Goal: Task Accomplishment & Management: Complete application form

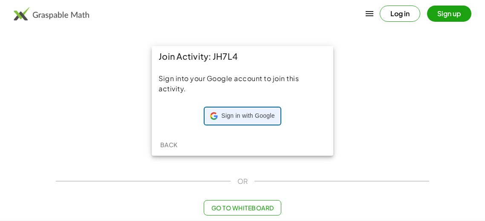
click at [246, 122] on div "Sign in with Google Sign in with Google. Opens in new tab" at bounding box center [242, 116] width 64 height 16
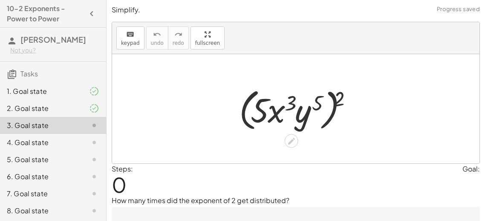
click at [339, 156] on div at bounding box center [296, 108] width 368 height 109
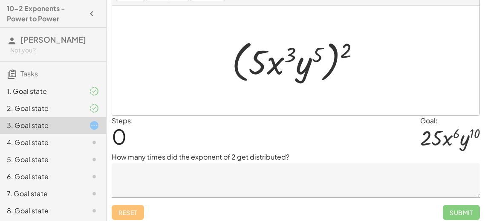
scroll to position [52, 0]
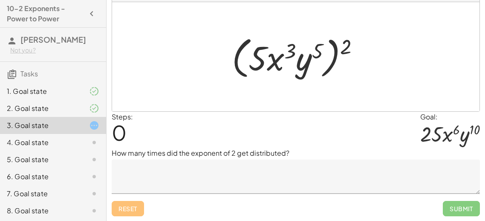
click at [149, 173] on textarea at bounding box center [296, 177] width 369 height 34
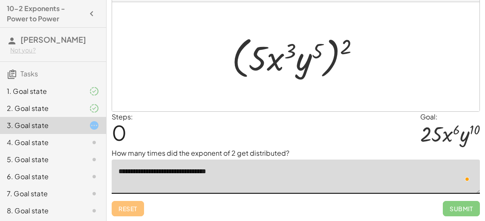
type textarea "**********"
click at [349, 45] on div at bounding box center [299, 56] width 143 height 49
drag, startPoint x: 345, startPoint y: 45, endPoint x: 311, endPoint y: 49, distance: 34.3
click at [311, 49] on div at bounding box center [299, 56] width 143 height 49
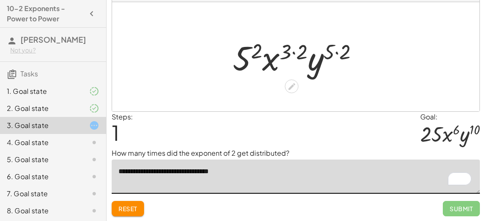
click at [257, 49] on div at bounding box center [300, 57] width 142 height 44
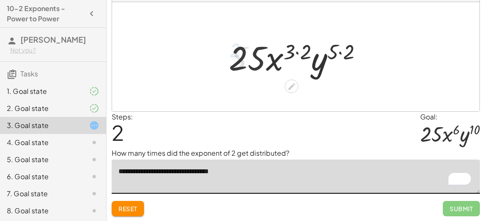
click at [288, 46] on div at bounding box center [299, 57] width 149 height 44
click at [327, 48] on div at bounding box center [299, 57] width 149 height 44
click at [339, 52] on div at bounding box center [299, 57] width 149 height 44
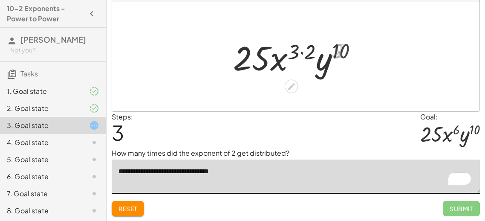
click at [299, 58] on div at bounding box center [298, 57] width 139 height 44
click at [298, 52] on div at bounding box center [298, 57] width 139 height 44
click at [286, 52] on div at bounding box center [298, 57] width 139 height 44
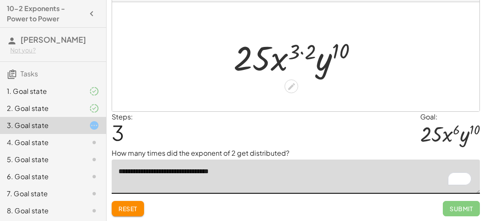
click at [272, 67] on div at bounding box center [298, 57] width 139 height 44
click at [304, 45] on div at bounding box center [298, 57] width 139 height 44
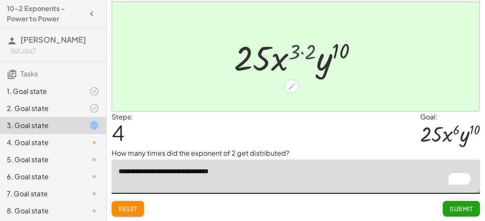
click at [304, 45] on div at bounding box center [299, 57] width 123 height 44
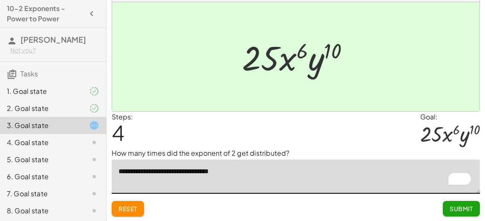
click at [464, 208] on span "Submit" at bounding box center [461, 209] width 23 height 8
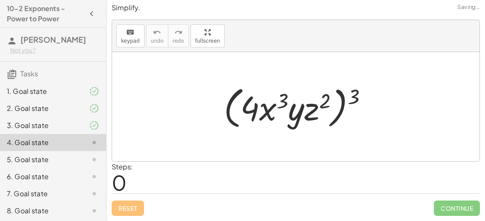
scroll to position [2, 0]
click at [279, 165] on div "Steps: 0" at bounding box center [296, 178] width 369 height 32
drag, startPoint x: 355, startPoint y: 99, endPoint x: 349, endPoint y: 99, distance: 6.0
click at [349, 99] on div at bounding box center [299, 107] width 159 height 49
click at [296, 197] on div "Reset Continue" at bounding box center [296, 205] width 369 height 23
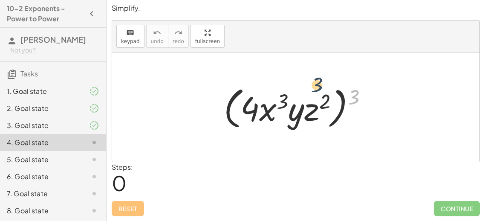
drag, startPoint x: 352, startPoint y: 99, endPoint x: 302, endPoint y: 87, distance: 51.6
click at [302, 87] on div at bounding box center [299, 107] width 159 height 49
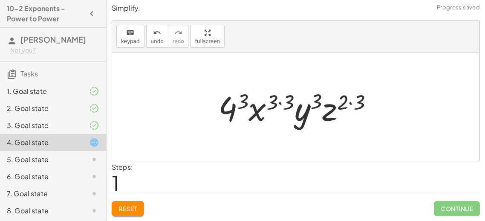
click at [237, 103] on div at bounding box center [299, 107] width 170 height 44
click at [237, 103] on div at bounding box center [298, 107] width 177 height 44
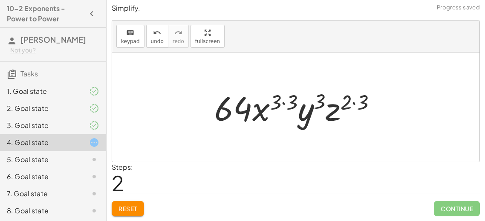
click at [277, 104] on div at bounding box center [298, 107] width 177 height 44
click at [282, 104] on div at bounding box center [298, 107] width 177 height 44
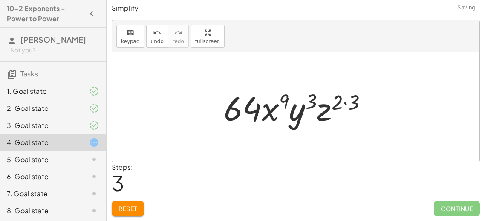
click at [312, 102] on div at bounding box center [299, 107] width 159 height 44
click at [346, 104] on div at bounding box center [299, 107] width 159 height 44
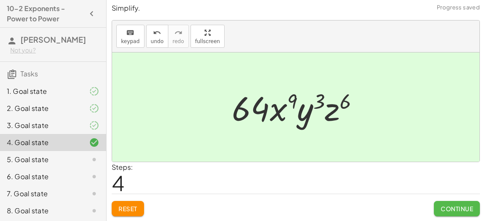
click at [449, 208] on span "Continue" at bounding box center [457, 209] width 32 height 8
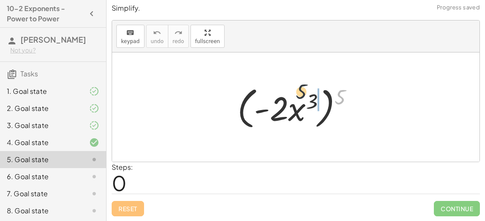
drag, startPoint x: 343, startPoint y: 95, endPoint x: 295, endPoint y: 89, distance: 48.5
click at [295, 89] on div at bounding box center [299, 107] width 132 height 49
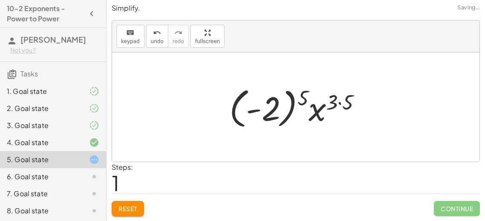
click at [299, 93] on div at bounding box center [299, 107] width 148 height 47
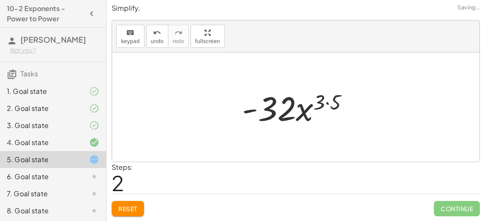
click at [322, 99] on div at bounding box center [299, 107] width 122 height 44
click at [329, 100] on div at bounding box center [299, 107] width 122 height 44
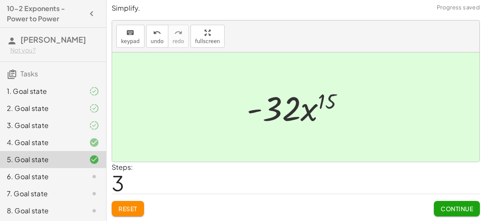
click at [451, 208] on span "Continue" at bounding box center [457, 209] width 32 height 8
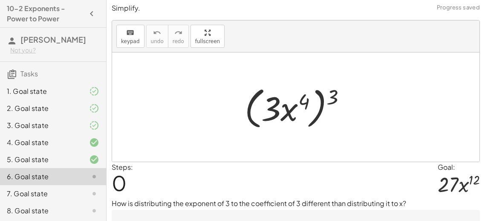
click at [286, 156] on div at bounding box center [296, 106] width 368 height 109
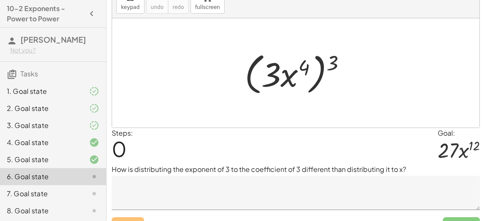
scroll to position [52, 0]
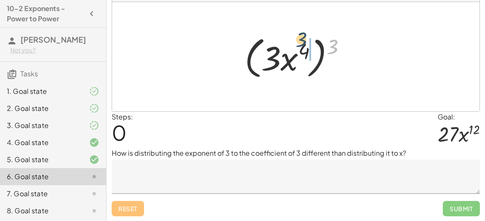
drag, startPoint x: 334, startPoint y: 40, endPoint x: 278, endPoint y: 40, distance: 55.9
click at [278, 40] on div at bounding box center [299, 56] width 117 height 49
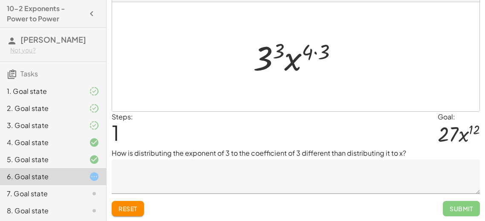
click at [284, 52] on div at bounding box center [299, 57] width 100 height 44
click at [311, 49] on div at bounding box center [298, 57] width 103 height 44
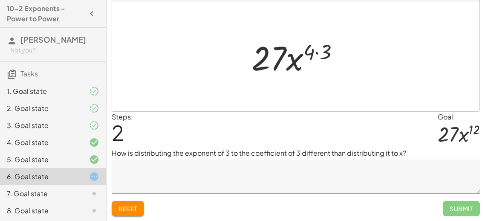
click at [314, 54] on div at bounding box center [298, 57] width 103 height 44
click at [319, 51] on div at bounding box center [298, 57] width 103 height 44
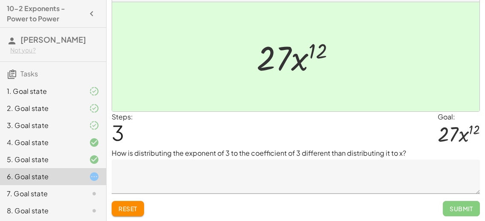
click at [218, 180] on textarea at bounding box center [296, 177] width 369 height 34
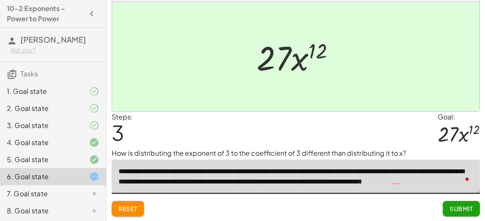
scroll to position [3, 0]
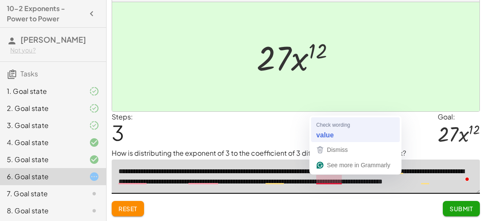
type textarea "**********"
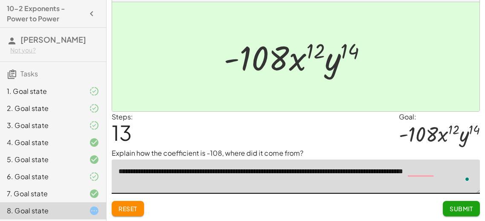
scroll to position [3, 0]
drag, startPoint x: 116, startPoint y: 172, endPoint x: 271, endPoint y: 189, distance: 155.2
click at [271, 189] on textarea "**********" at bounding box center [296, 177] width 369 height 34
click at [127, 213] on button "Reset" at bounding box center [128, 208] width 32 height 15
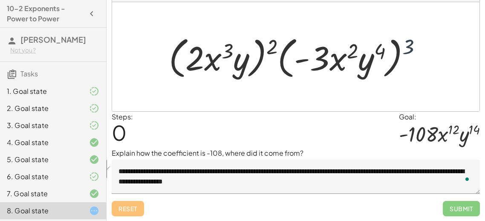
drag, startPoint x: 421, startPoint y: 48, endPoint x: 406, endPoint y: 47, distance: 15.0
click at [406, 47] on div at bounding box center [299, 56] width 269 height 49
drag, startPoint x: 406, startPoint y: 46, endPoint x: 348, endPoint y: 35, distance: 59.0
click at [348, 35] on div at bounding box center [299, 56] width 269 height 49
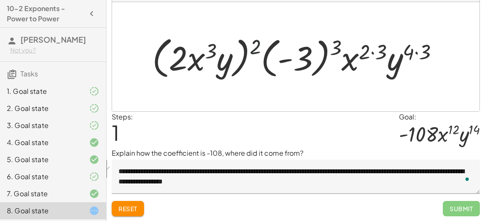
drag, startPoint x: 258, startPoint y: 46, endPoint x: 193, endPoint y: 38, distance: 64.9
click at [193, 38] on div at bounding box center [299, 56] width 302 height 49
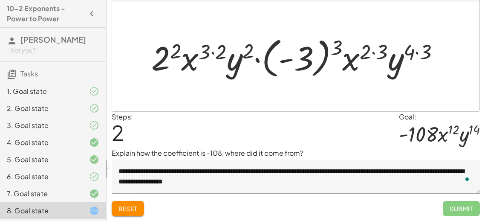
click at [174, 51] on div at bounding box center [299, 56] width 304 height 47
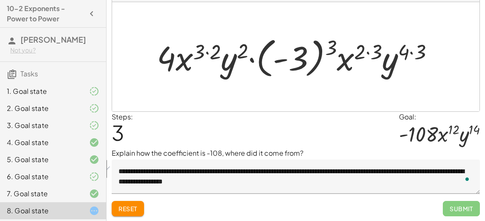
click at [215, 49] on div at bounding box center [299, 56] width 293 height 47
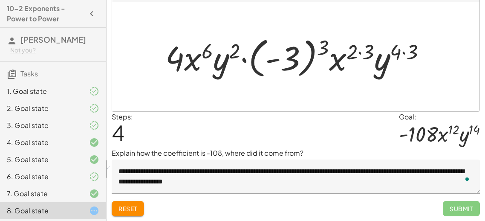
click at [322, 44] on div at bounding box center [299, 56] width 276 height 47
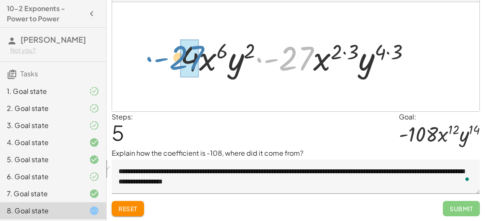
drag, startPoint x: 301, startPoint y: 55, endPoint x: 204, endPoint y: 57, distance: 96.4
click at [204, 57] on div at bounding box center [299, 57] width 246 height 44
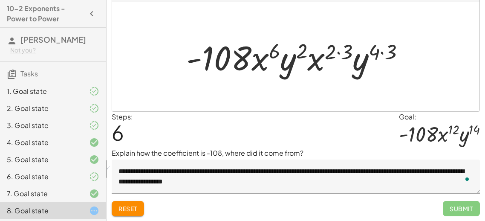
click at [342, 45] on div at bounding box center [299, 57] width 234 height 44
click at [313, 62] on div at bounding box center [300, 57] width 218 height 44
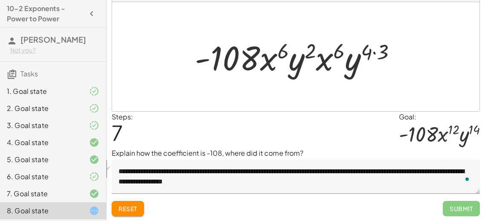
click at [372, 52] on div at bounding box center [300, 57] width 218 height 44
click at [377, 55] on div at bounding box center [300, 57] width 218 height 44
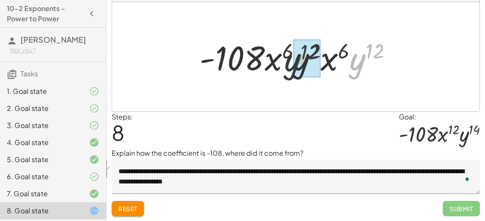
drag, startPoint x: 364, startPoint y: 60, endPoint x: 297, endPoint y: 61, distance: 67.0
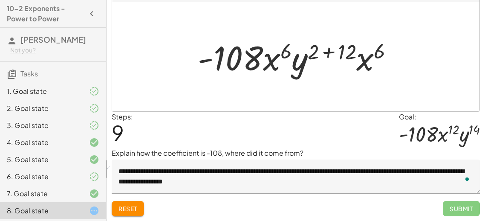
click at [345, 48] on div at bounding box center [299, 57] width 211 height 44
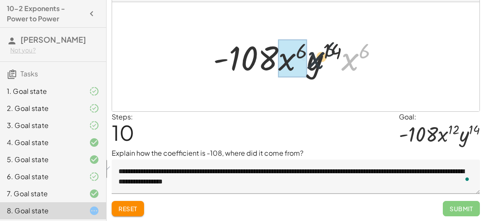
drag, startPoint x: 355, startPoint y: 58, endPoint x: 305, endPoint y: 57, distance: 49.9
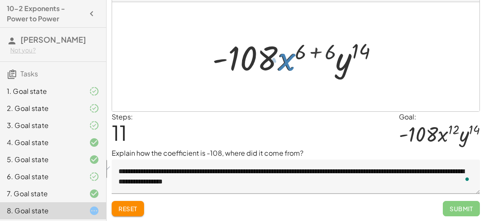
click at [304, 57] on div at bounding box center [299, 57] width 182 height 44
click at [305, 53] on div at bounding box center [299, 57] width 182 height 44
click at [315, 50] on div at bounding box center [299, 57] width 182 height 44
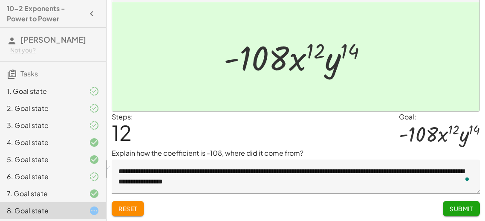
click at [253, 175] on textarea "**********" at bounding box center [296, 177] width 369 height 34
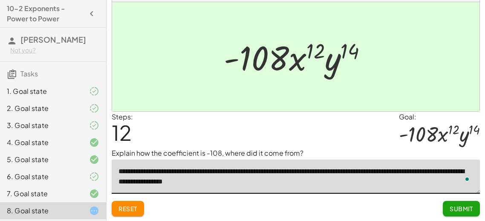
click at [206, 183] on textarea "**********" at bounding box center [296, 177] width 369 height 34
click at [212, 183] on textarea "**********" at bounding box center [296, 177] width 369 height 34
type textarea "**********"
click at [299, 184] on textarea "**********" at bounding box center [296, 177] width 369 height 34
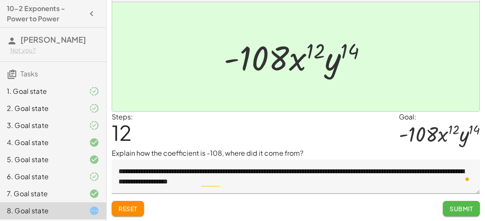
click at [461, 205] on span "Submit" at bounding box center [461, 209] width 23 height 8
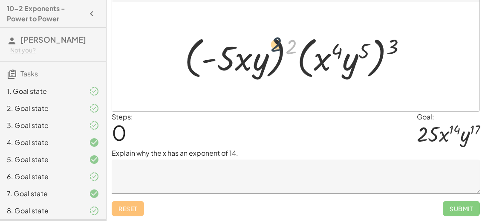
drag, startPoint x: 289, startPoint y: 45, endPoint x: 252, endPoint y: 44, distance: 37.5
click at [252, 44] on div at bounding box center [298, 56] width 237 height 49
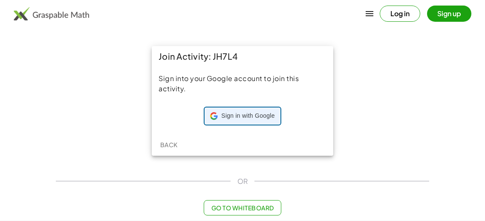
click at [206, 114] on div at bounding box center [242, 116] width 75 height 16
